Goal: Find specific page/section: Find specific page/section

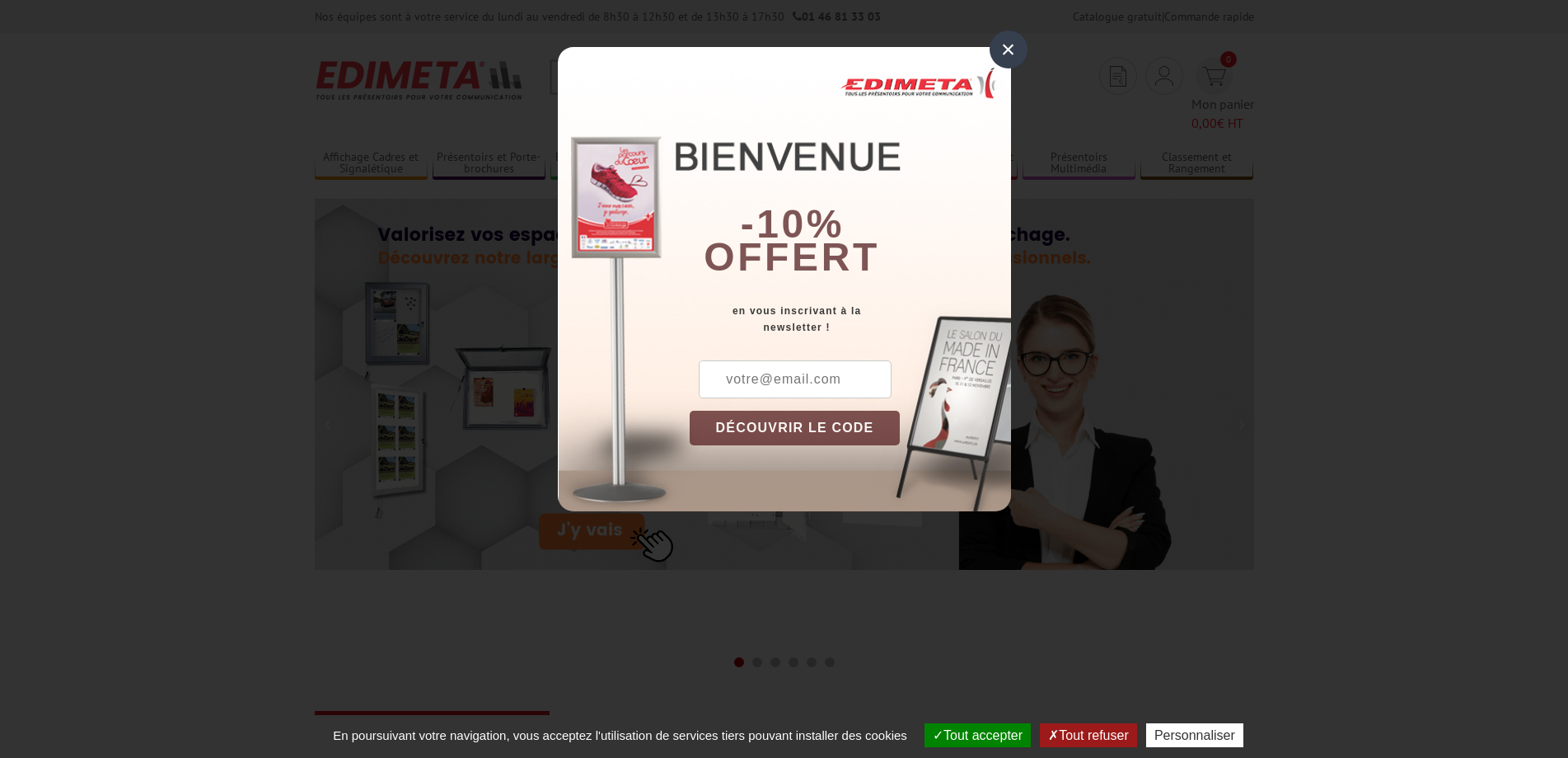
click at [848, 378] on input "text" at bounding box center [795, 379] width 193 height 38
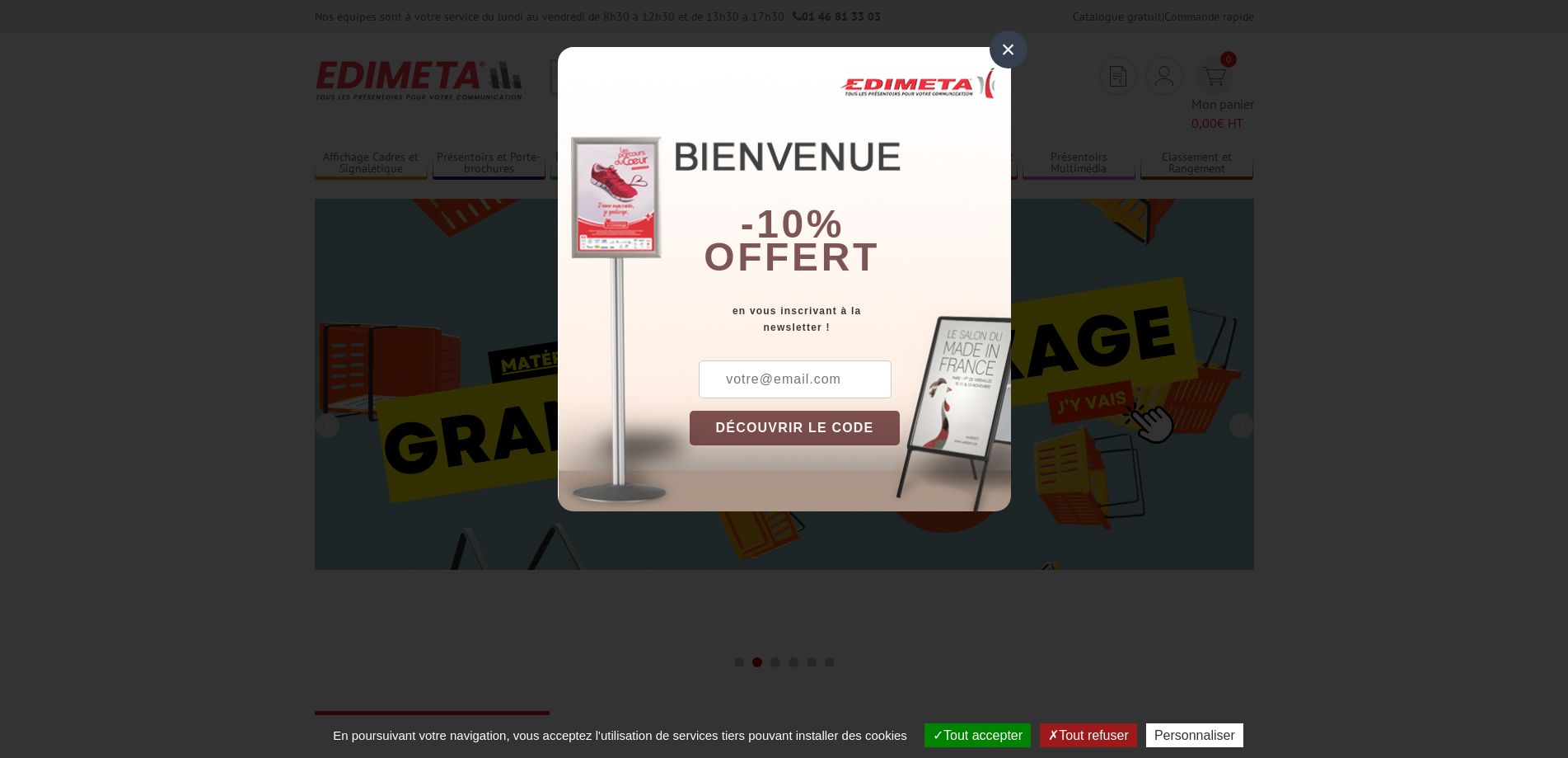
click at [1001, 65] on div "×" at bounding box center [1008, 49] width 38 height 38
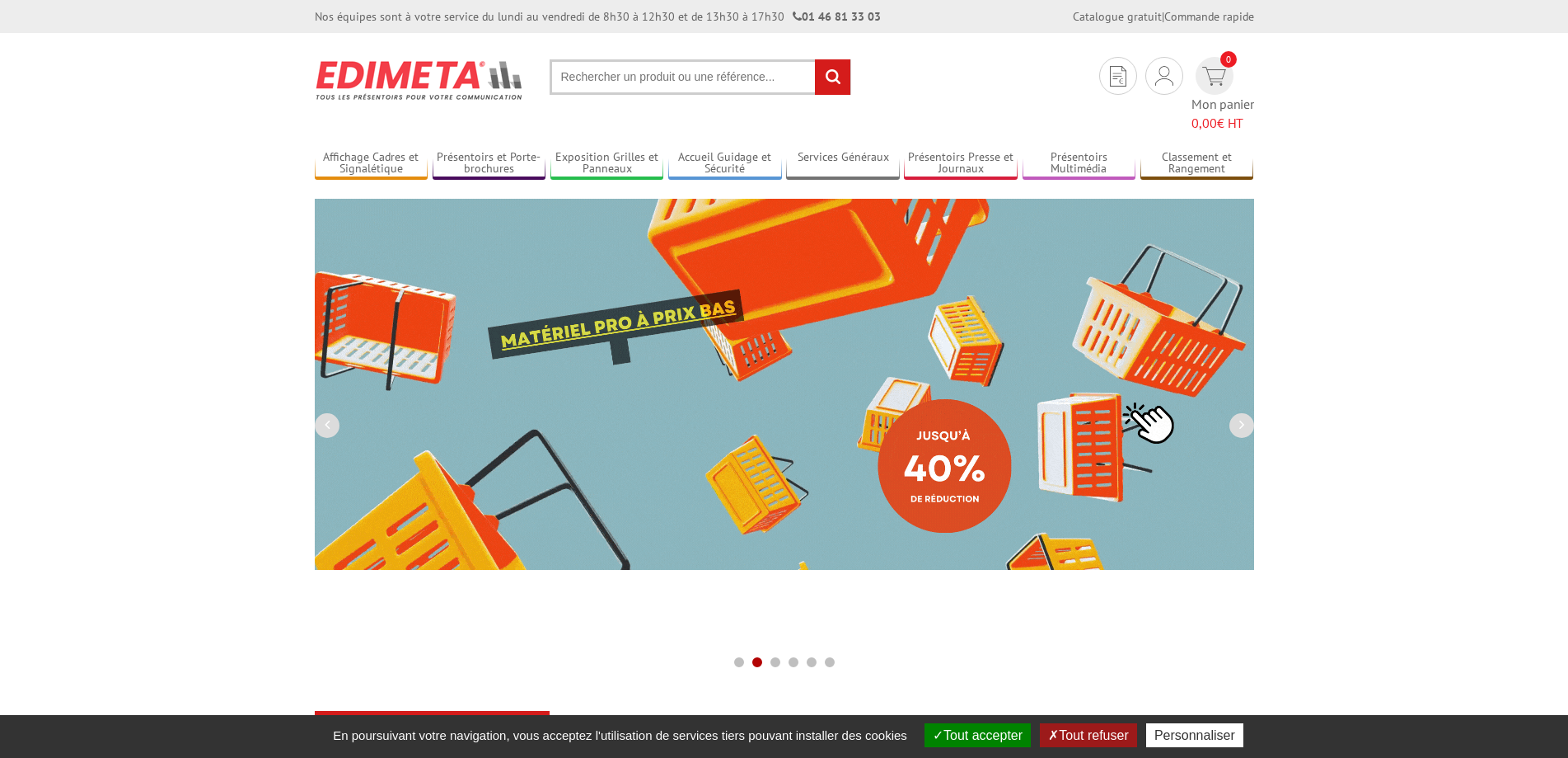
click at [682, 88] on input "text" at bounding box center [701, 77] width 302 height 35
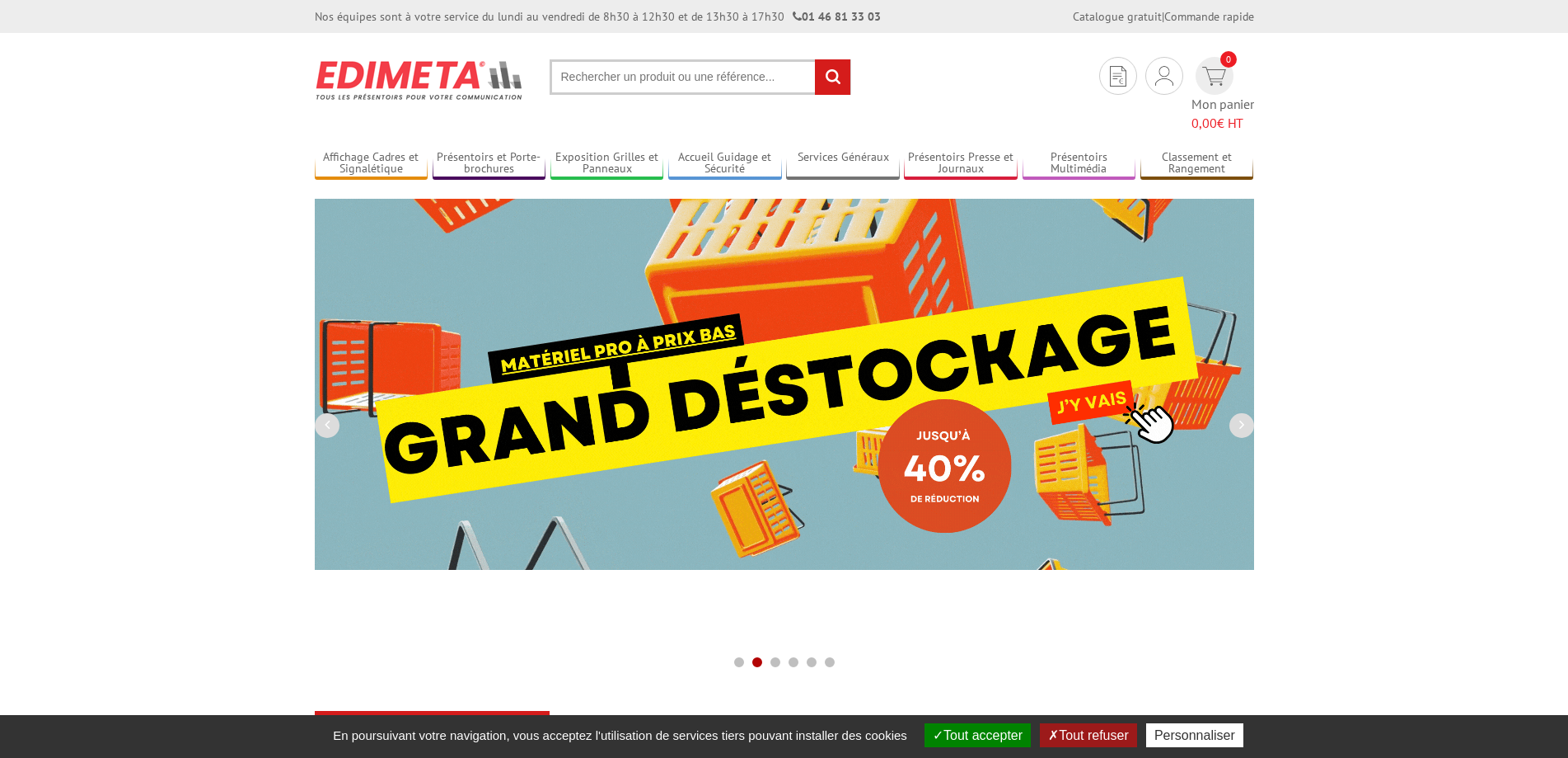
click at [681, 79] on input "text" at bounding box center [701, 77] width 302 height 35
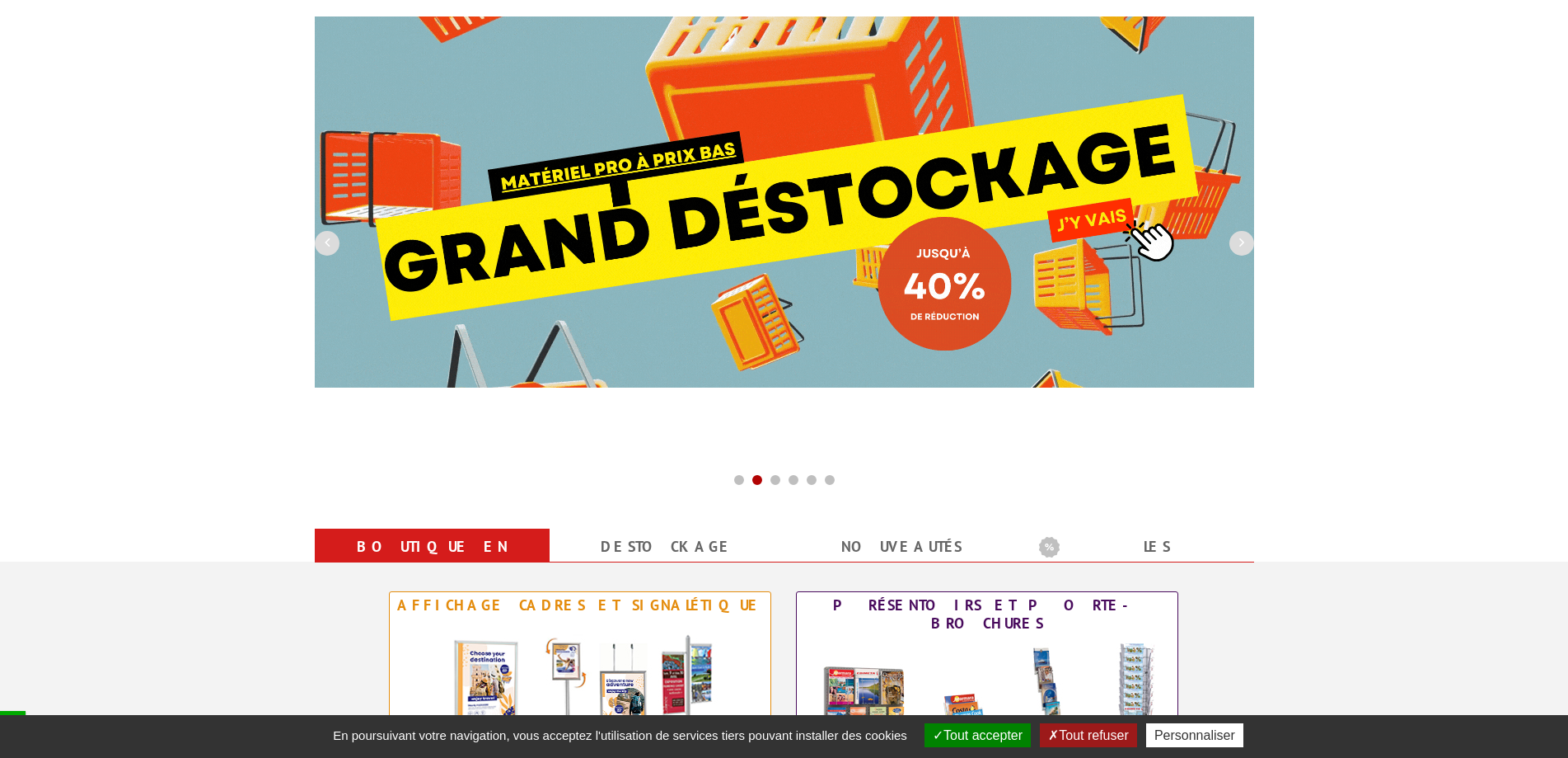
scroll to position [413, 0]
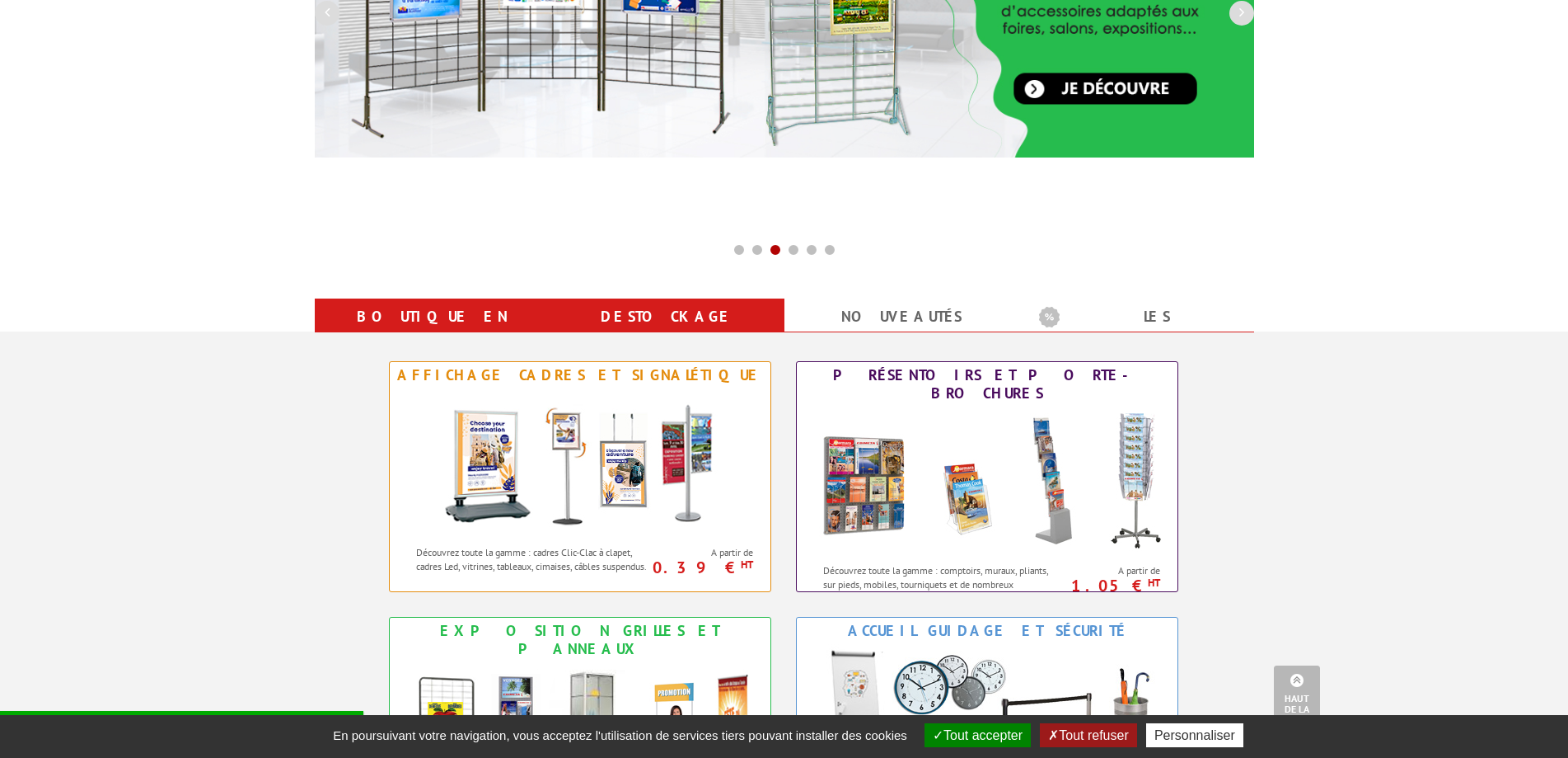
click at [673, 302] on link "Destockage" at bounding box center [666, 316] width 195 height 29
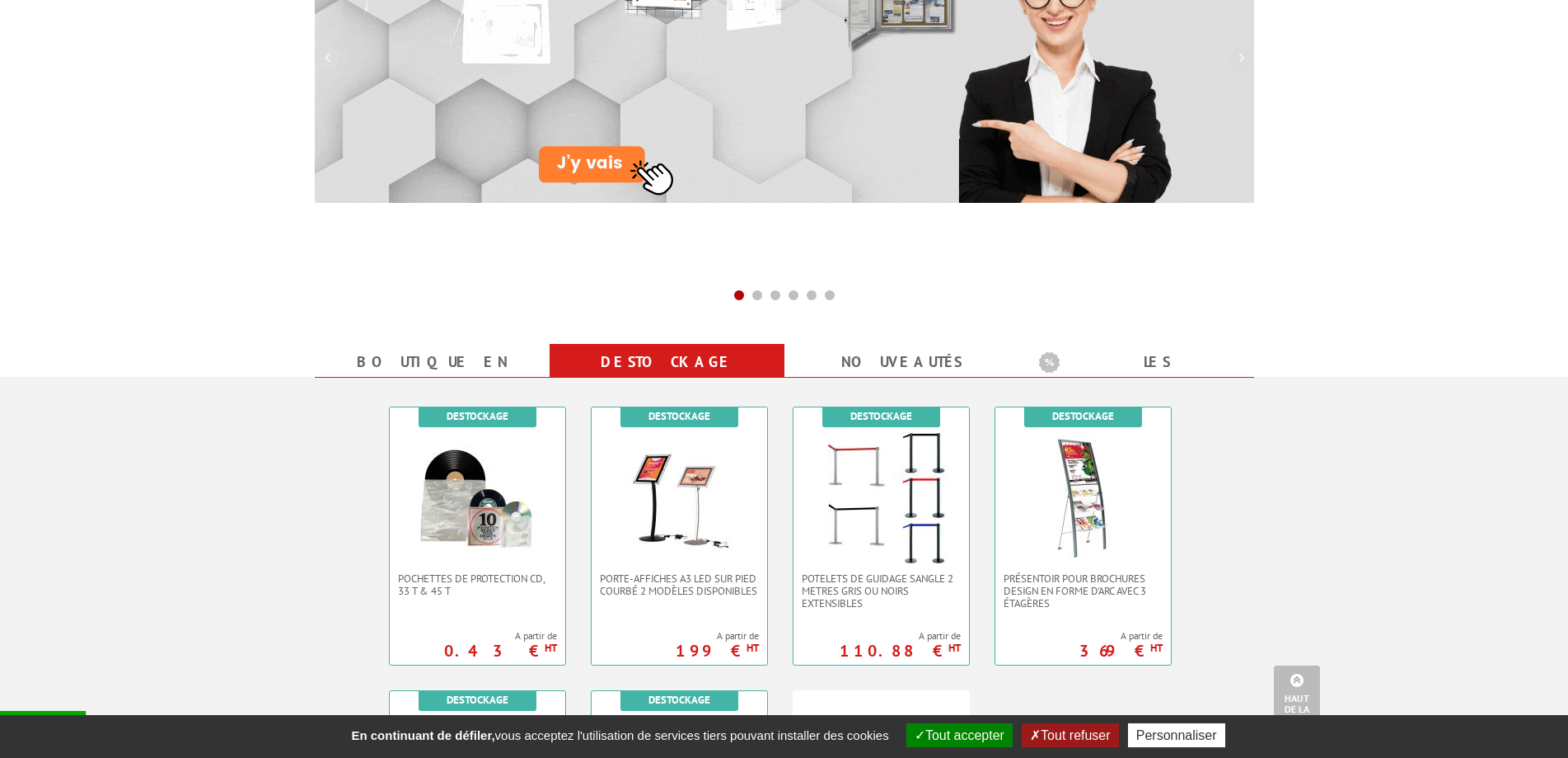
scroll to position [82, 0]
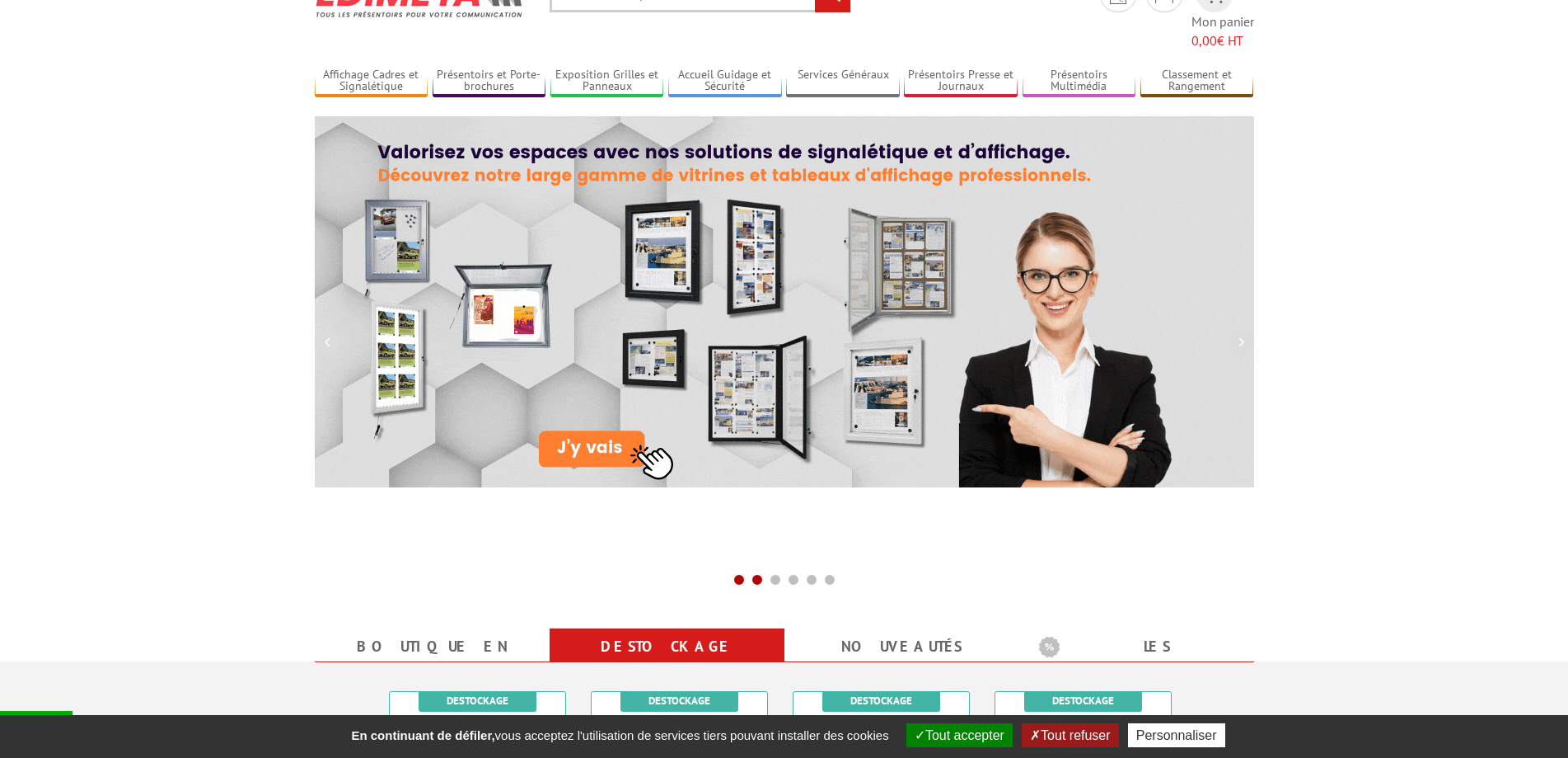
click at [753, 573] on span at bounding box center [758, 579] width 13 height 13
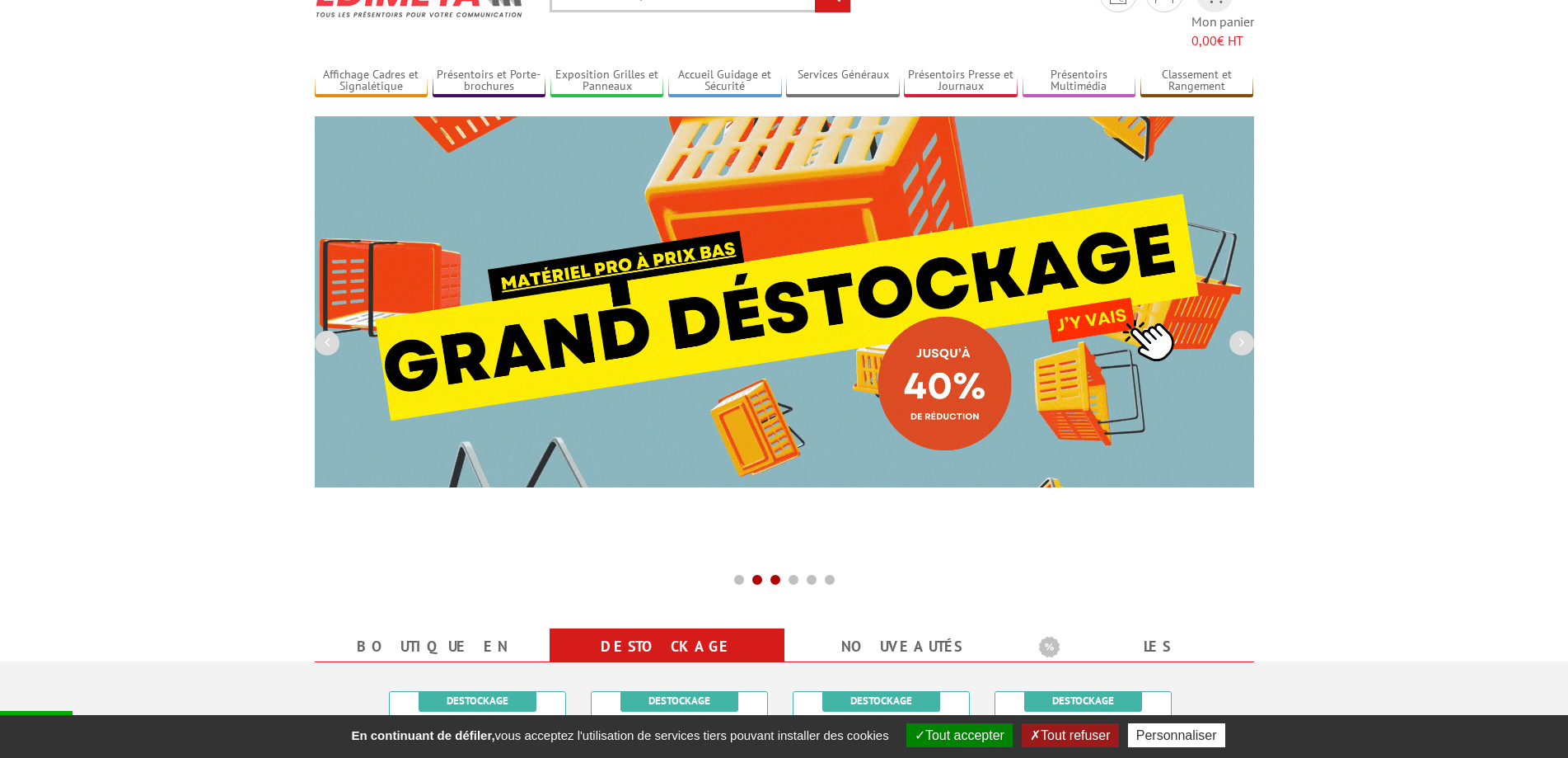
click at [768, 569] on button at bounding box center [776, 580] width 18 height 22
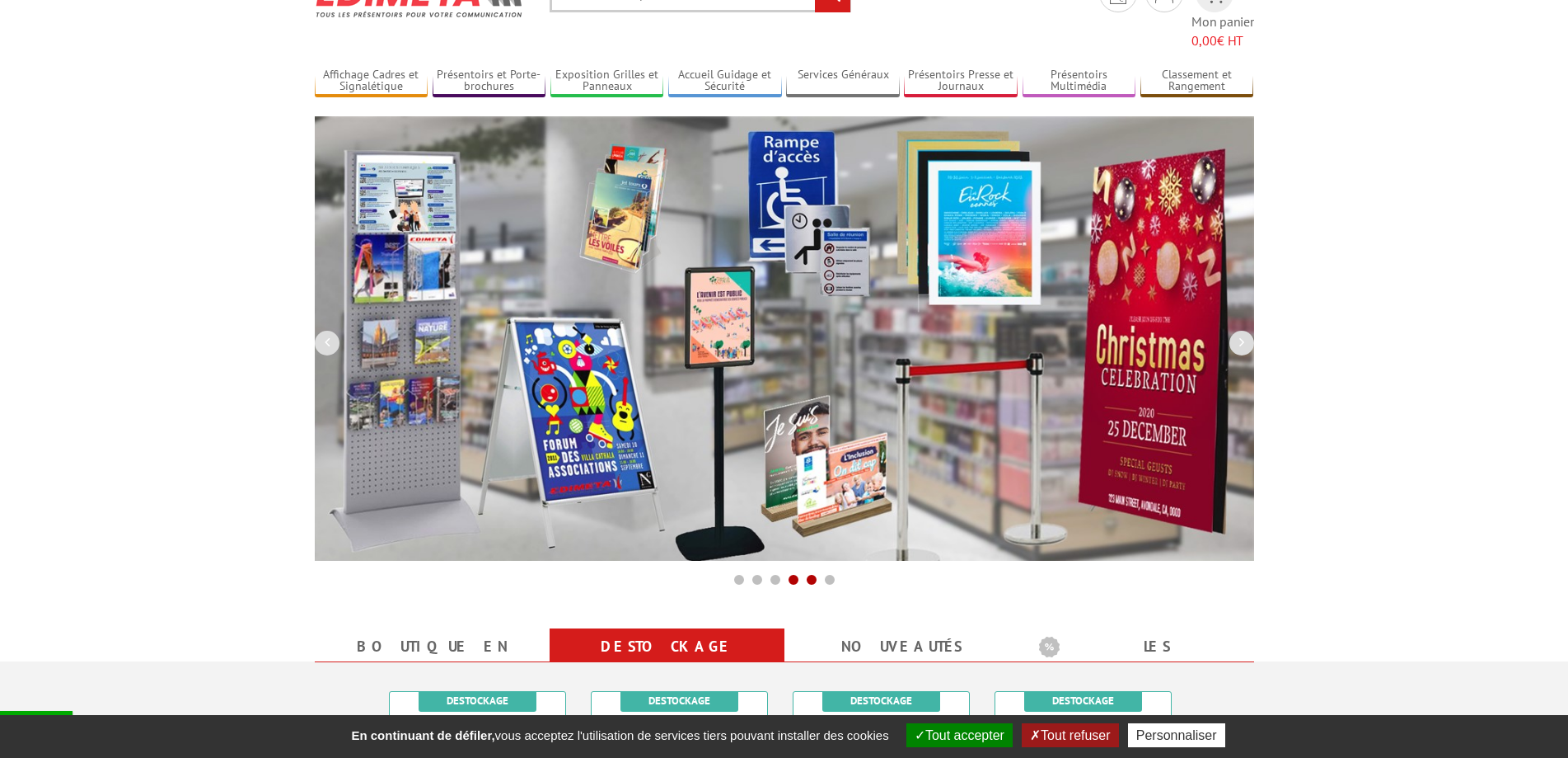
click at [815, 569] on button at bounding box center [812, 580] width 18 height 22
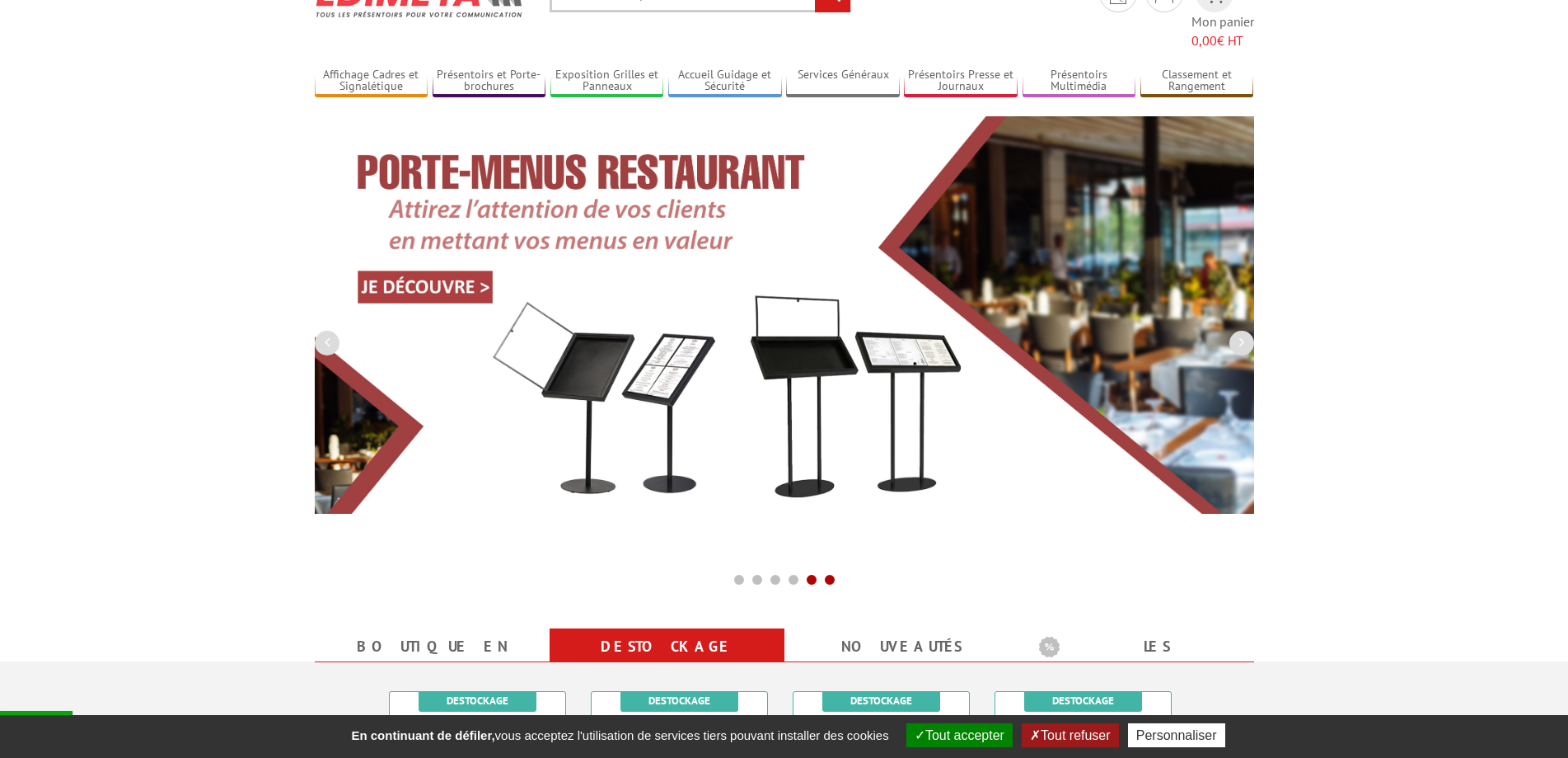
click at [833, 569] on button at bounding box center [830, 580] width 18 height 22
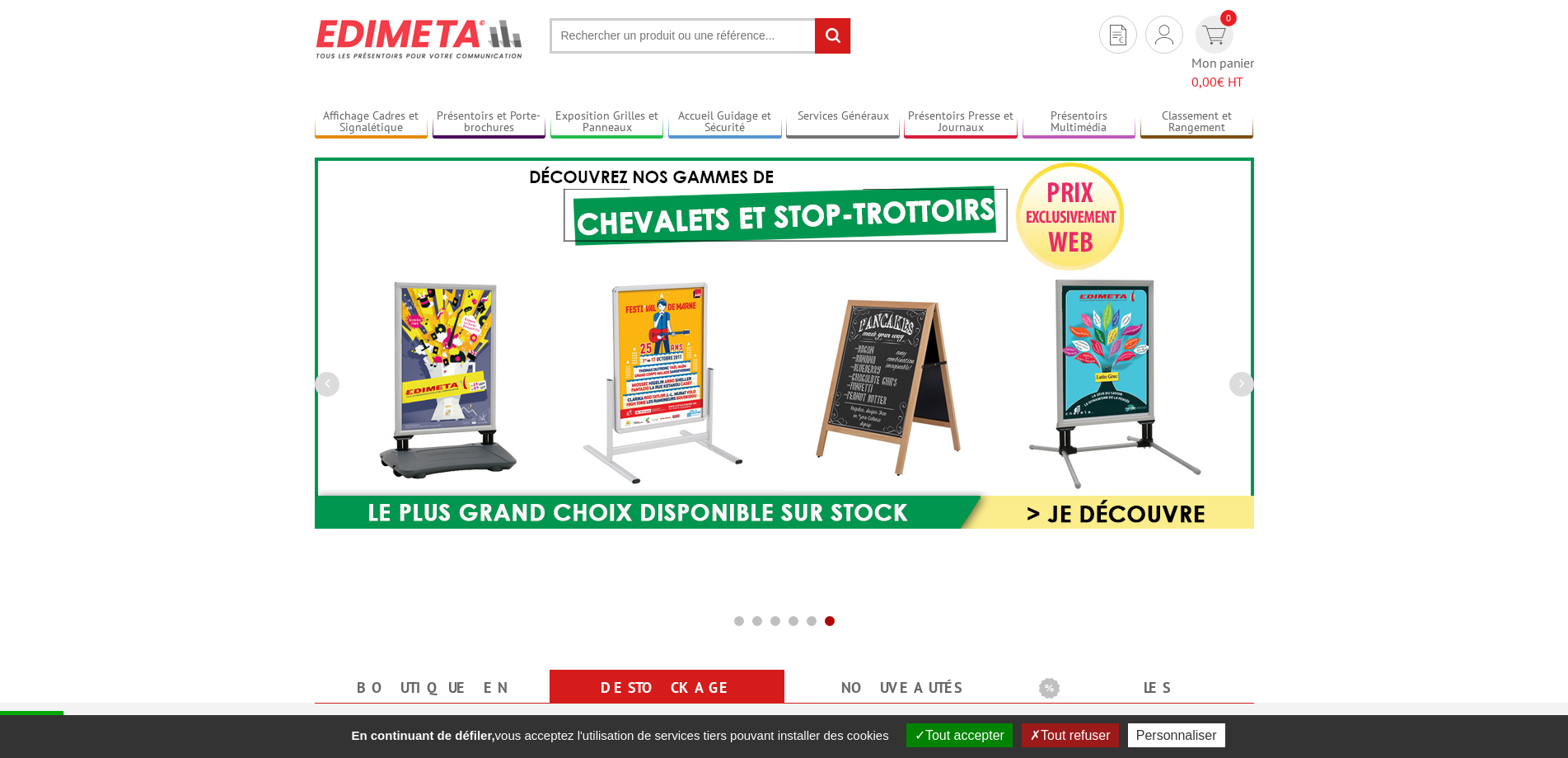
scroll to position [0, 0]
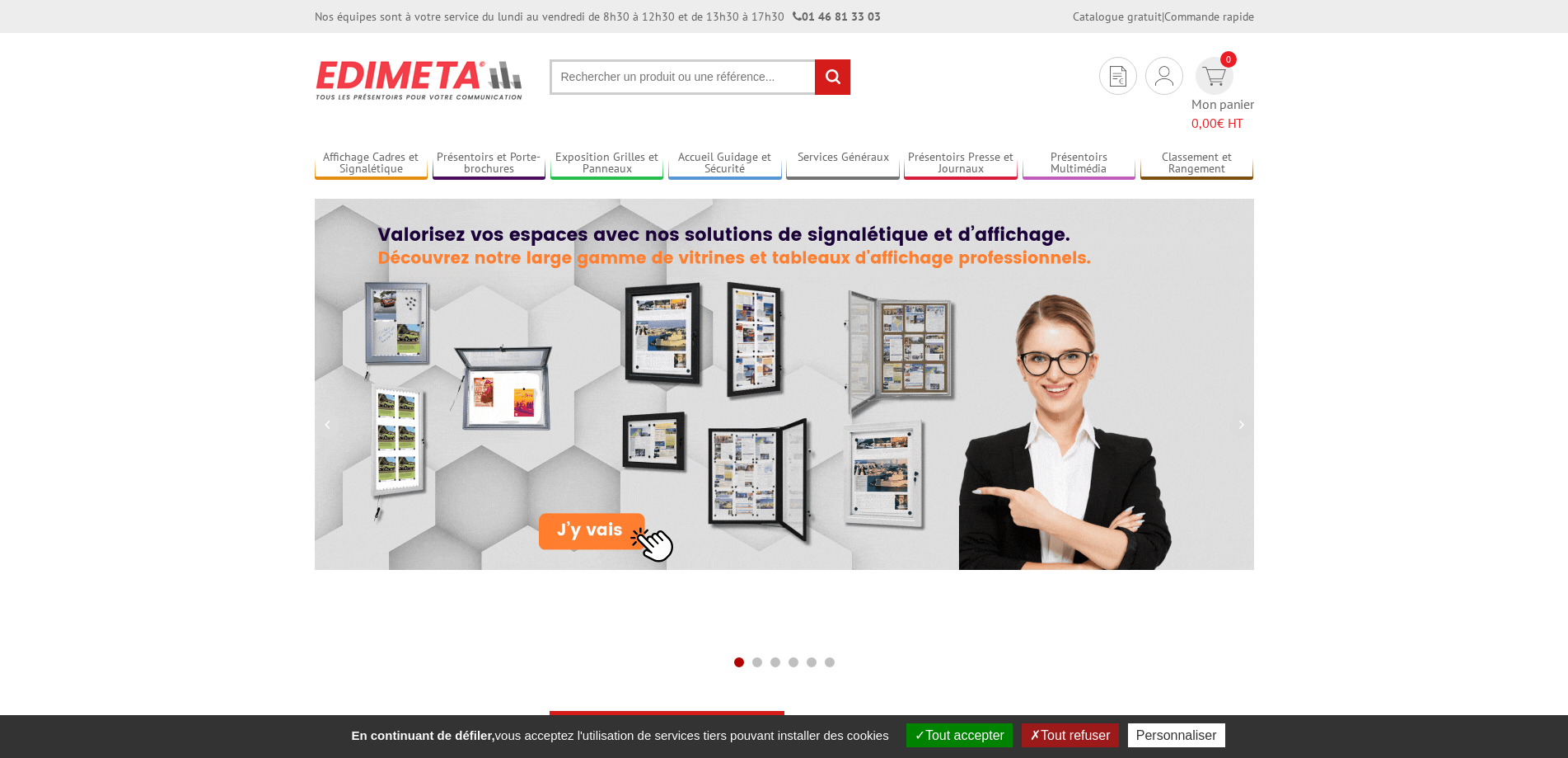
click at [635, 86] on input "text" at bounding box center [701, 77] width 302 height 35
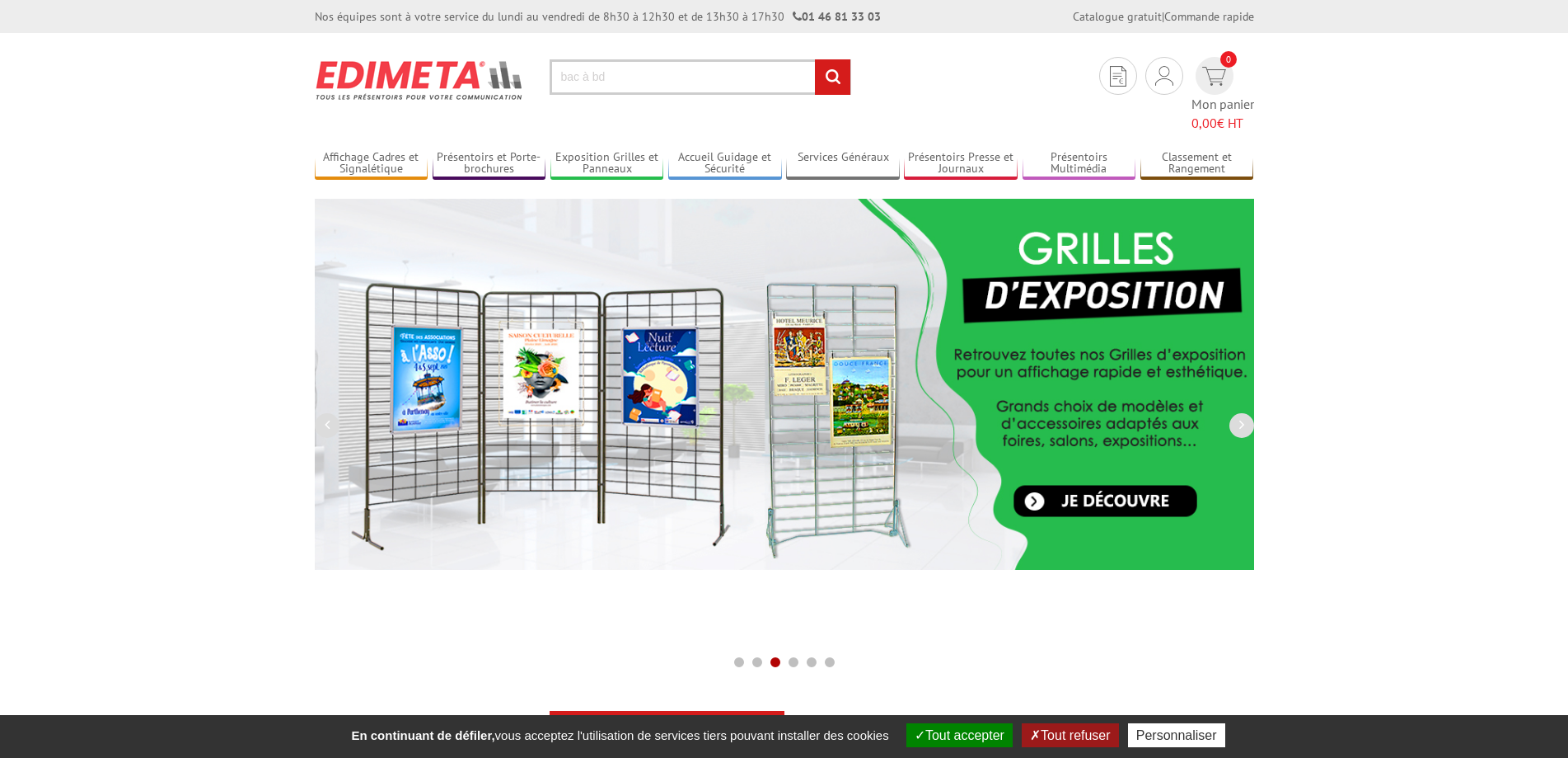
type input "bac à bd"
click at [815, 60] on input "rechercher" at bounding box center [833, 77] width 35 height 35
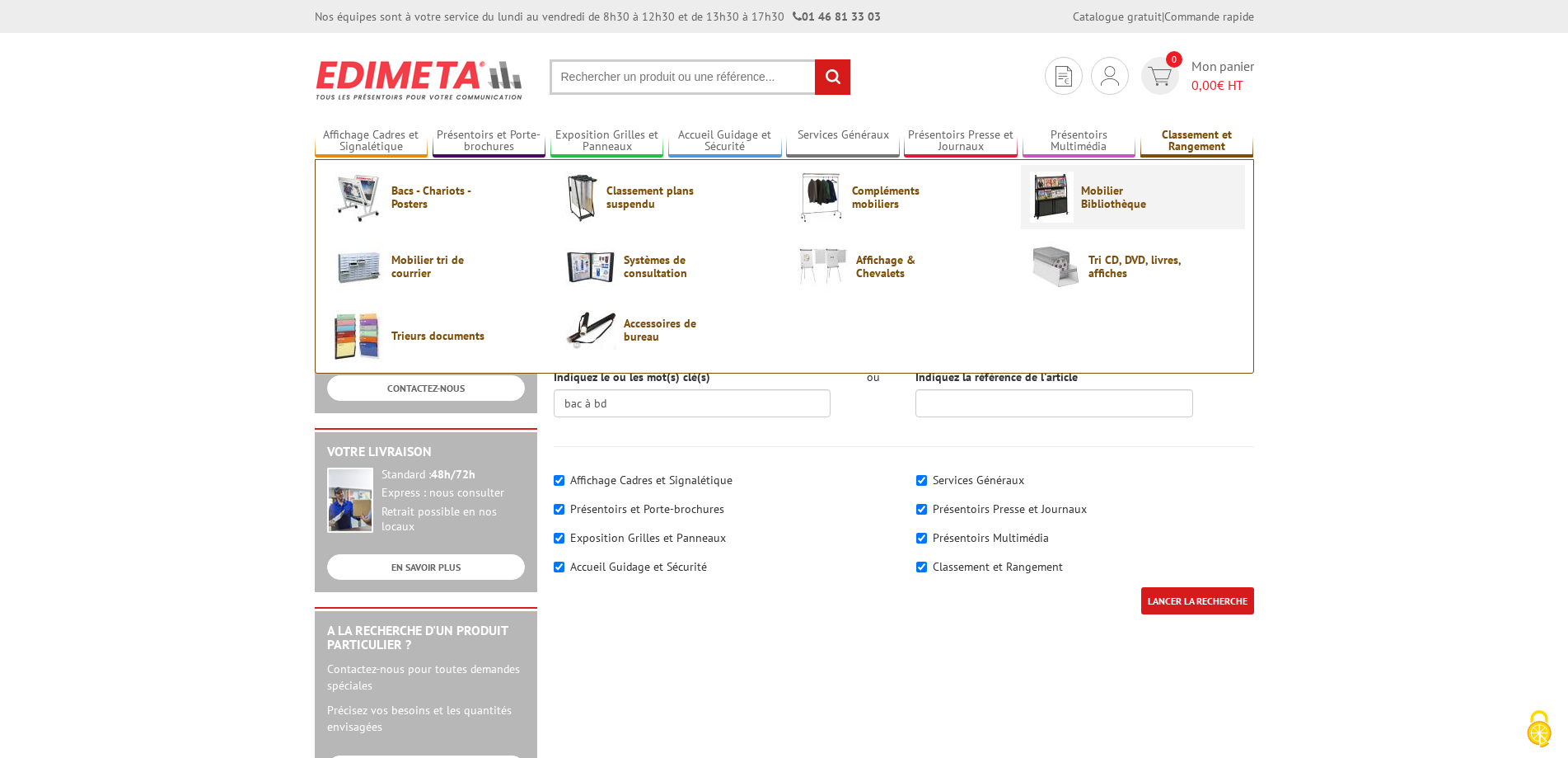
click at [1100, 192] on span "Mobilier Bibliothèque" at bounding box center [1131, 196] width 99 height 26
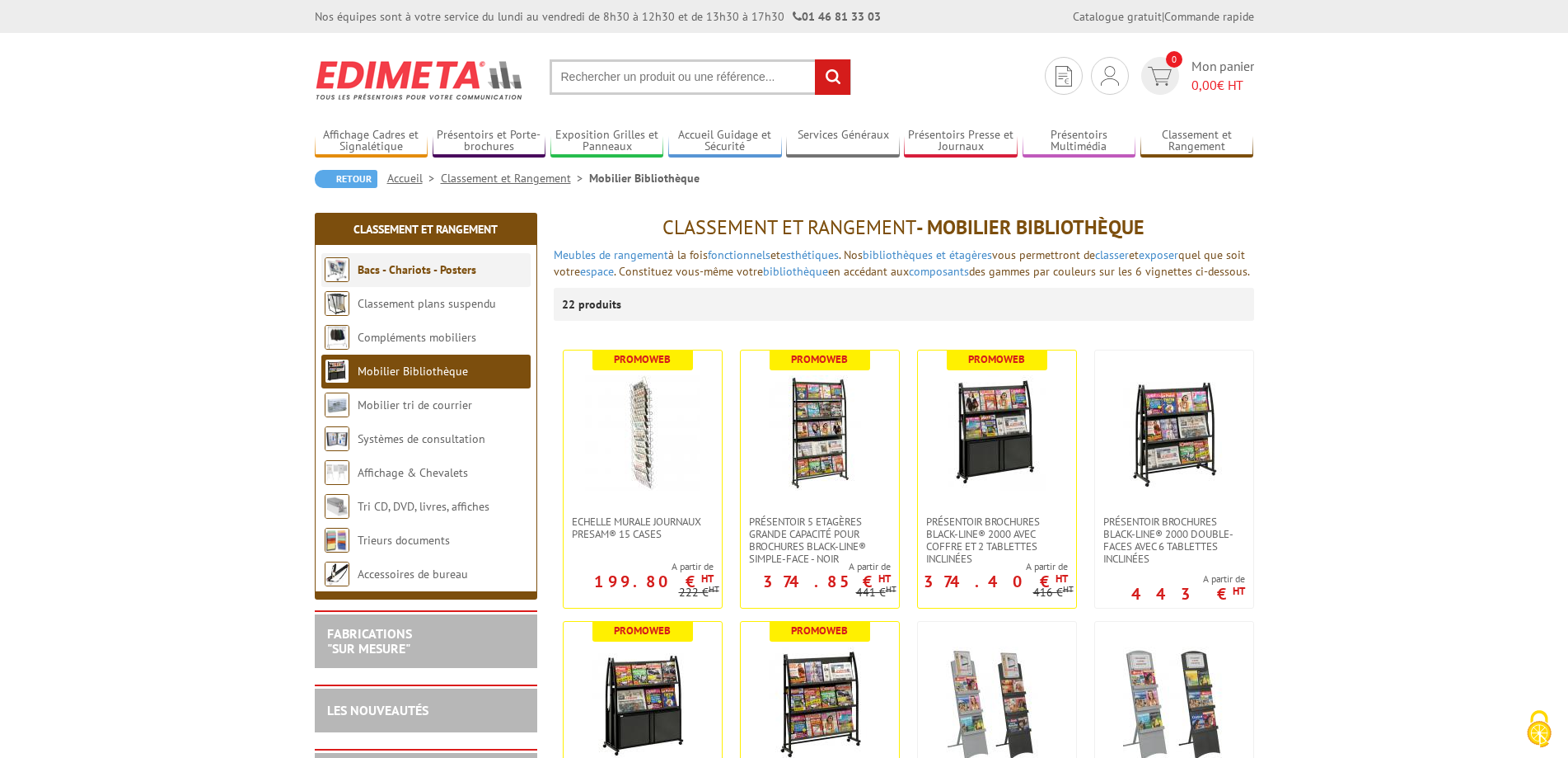
click at [389, 265] on link "Bacs - Chariots - Posters" at bounding box center [417, 270] width 119 height 15
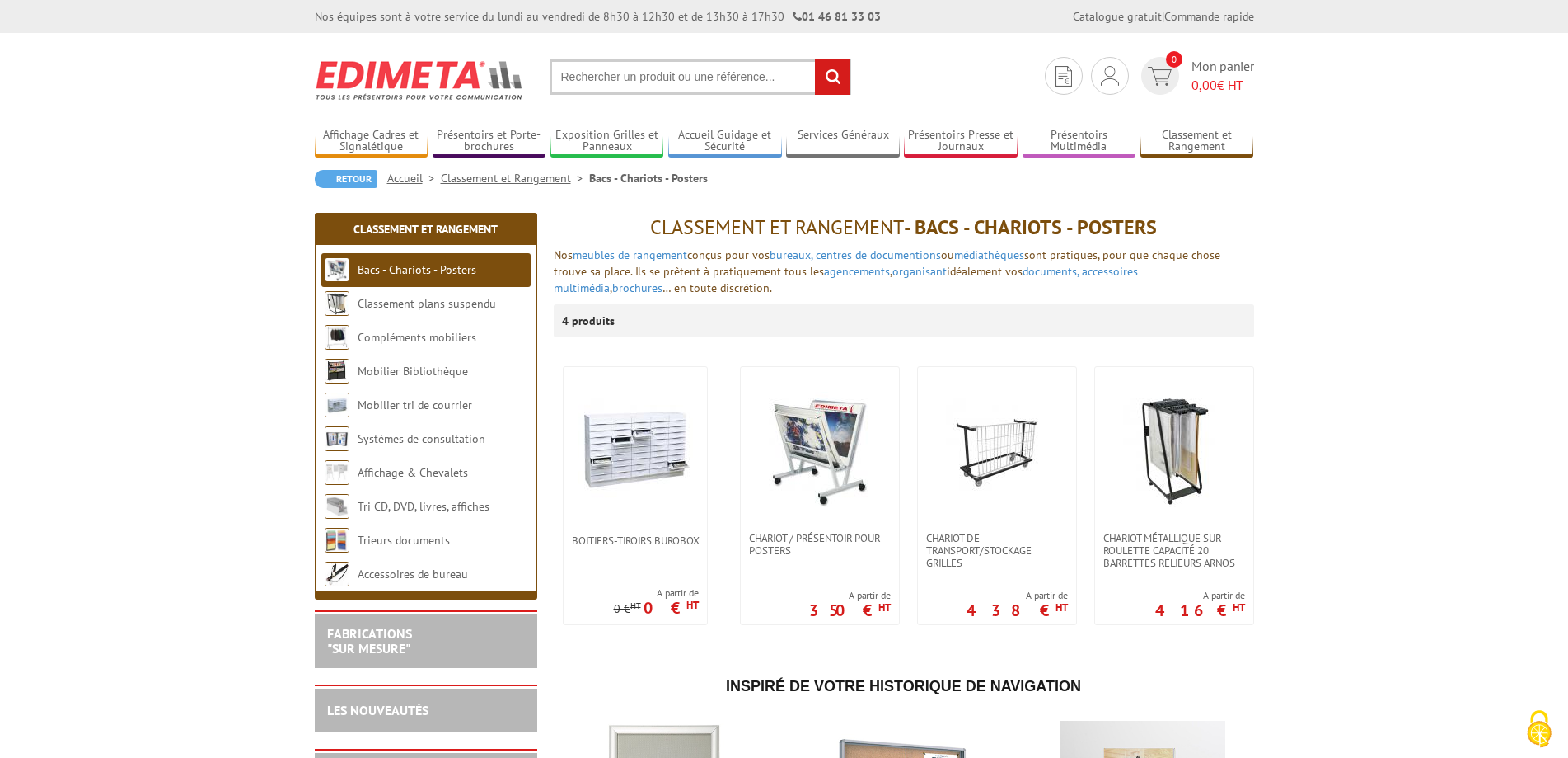
click at [665, 82] on input "text" at bounding box center [701, 77] width 302 height 35
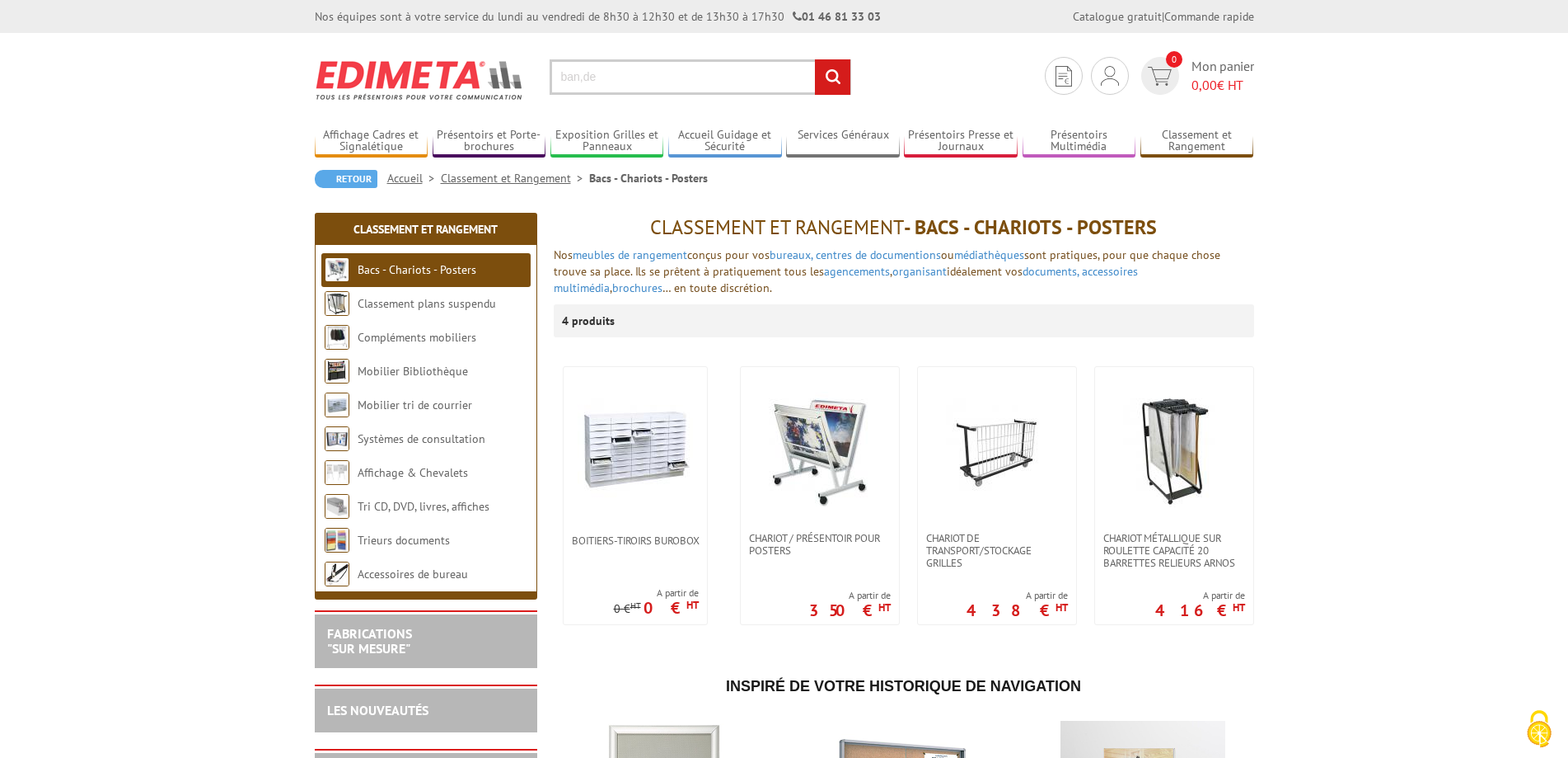
click at [586, 74] on input "ban,de" at bounding box center [701, 77] width 302 height 35
click at [653, 86] on input "bande" at bounding box center [701, 77] width 302 height 35
type input "bande dessinée"
click at [815, 60] on input "rechercher" at bounding box center [833, 77] width 35 height 35
